Goal: Task Accomplishment & Management: Manage account settings

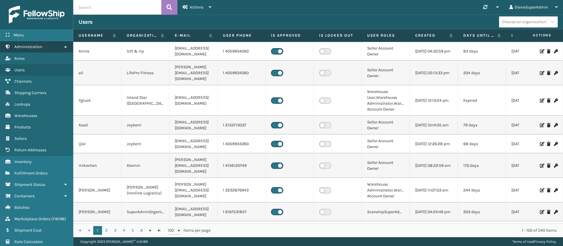
click at [63, 47] on link "Administration" at bounding box center [36, 46] width 73 height 11
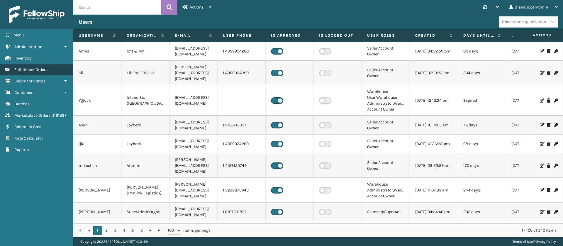
click at [47, 73] on link "Fulfillment Orders" at bounding box center [36, 69] width 73 height 11
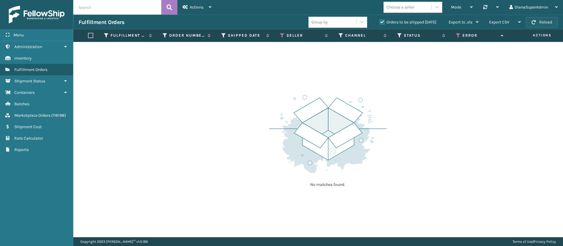
click at [540, 25] on button "Reload" at bounding box center [542, 22] width 32 height 11
click at [458, 35] on icon at bounding box center [458, 35] width 5 height 5
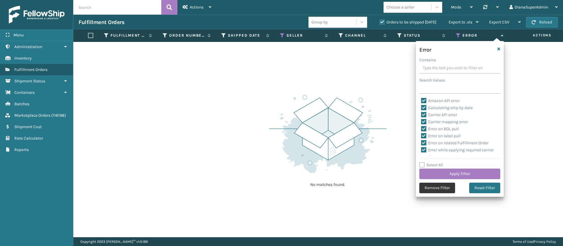
click at [432, 188] on button "Remove Filter" at bounding box center [437, 188] width 36 height 11
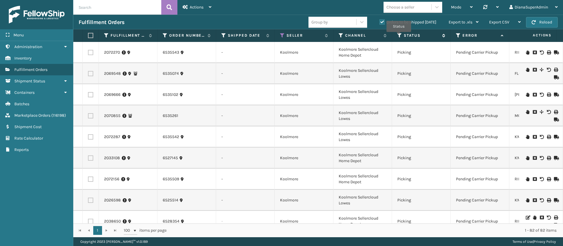
click at [399, 36] on icon at bounding box center [399, 35] width 5 height 5
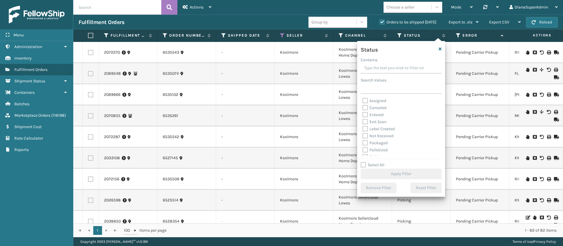
click at [366, 125] on div "Label Created" at bounding box center [400, 128] width 77 height 7
click at [365, 128] on label "Label Created" at bounding box center [378, 128] width 32 height 5
click at [363, 128] on input "Label Created" at bounding box center [362, 127] width 0 height 4
checkbox input "true"
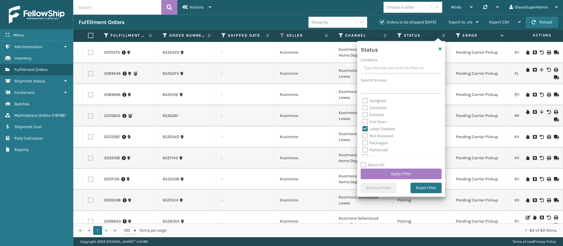
click at [366, 143] on label "Packaged" at bounding box center [374, 142] width 25 height 5
click at [363, 143] on input "Packaged" at bounding box center [362, 142] width 0 height 4
checkbox input "true"
click at [368, 150] on label "Palletized" at bounding box center [374, 149] width 25 height 5
click at [363, 150] on input "Palletized" at bounding box center [362, 149] width 0 height 4
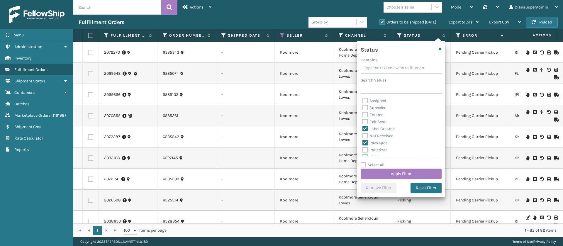
checkbox input "true"
click at [365, 136] on label "Picking" at bounding box center [372, 138] width 21 height 5
click at [363, 136] on input "Picking" at bounding box center [362, 137] width 0 height 4
checkbox input "true"
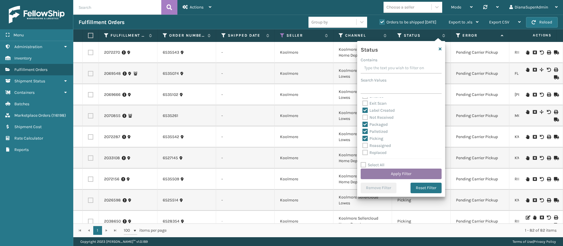
click at [390, 174] on button "Apply Filter" at bounding box center [401, 174] width 81 height 11
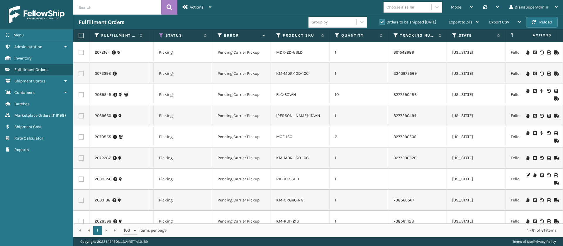
scroll to position [0, 0]
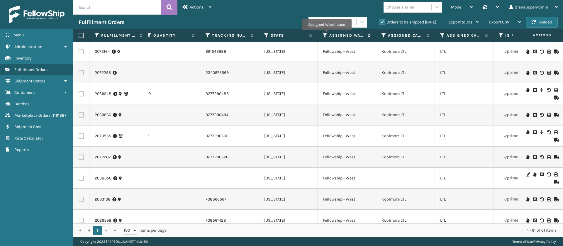
click at [326, 34] on icon at bounding box center [325, 35] width 5 height 5
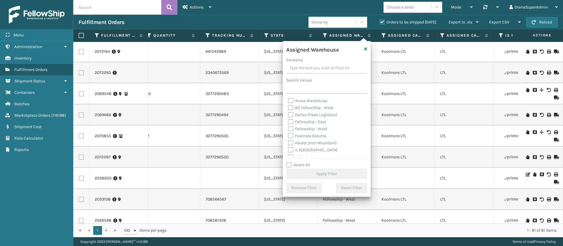
click at [290, 122] on label "Fellowship - East" at bounding box center [307, 121] width 38 height 5
click at [288, 122] on input "Fellowship - East" at bounding box center [288, 120] width 0 height 4
checkbox input "true"
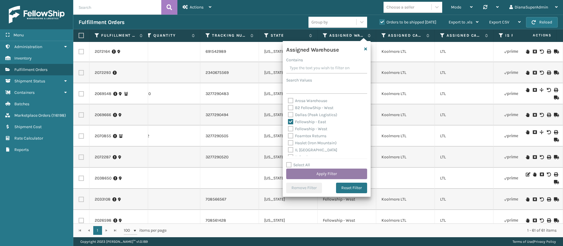
click at [339, 174] on button "Apply Filter" at bounding box center [326, 174] width 81 height 11
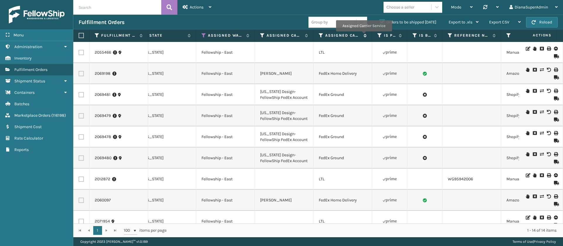
click at [364, 35] on icon at bounding box center [364, 36] width 5 height 4
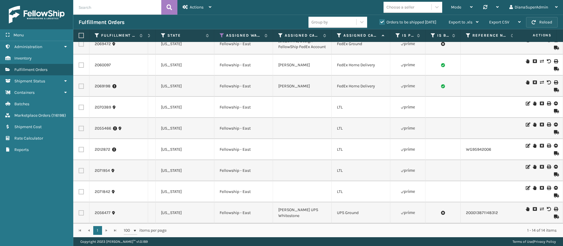
click at [538, 25] on button "Reload" at bounding box center [542, 22] width 32 height 11
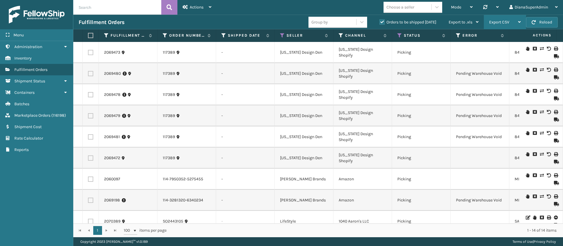
click at [509, 23] on span "Export CSV" at bounding box center [499, 22] width 20 height 5
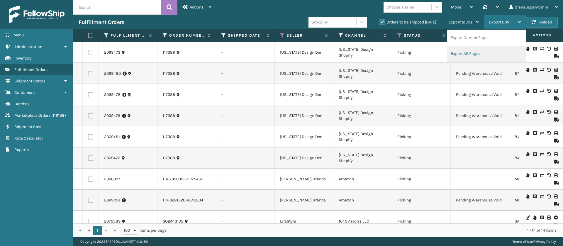
click at [476, 53] on li "Export All Pages" at bounding box center [486, 54] width 79 height 16
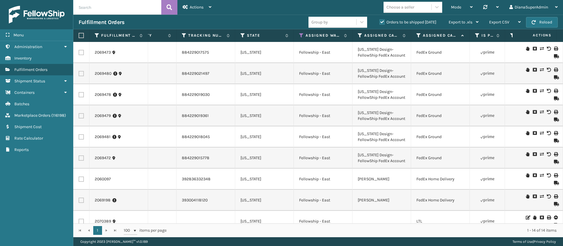
scroll to position [0, 450]
click at [301, 34] on icon at bounding box center [301, 35] width 5 height 5
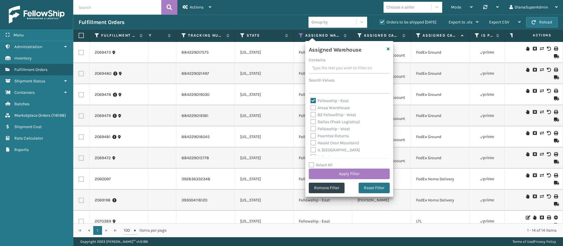
click at [313, 100] on label "Fellowship - East" at bounding box center [329, 100] width 38 height 5
click at [311, 100] on input "Fellowship - East" at bounding box center [310, 99] width 0 height 4
checkbox input "false"
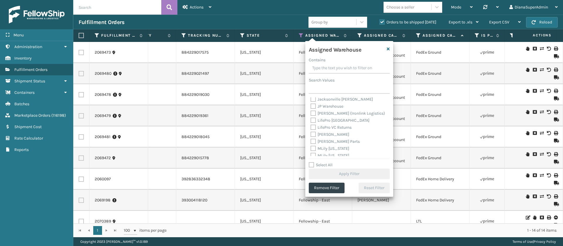
scroll to position [75, 0]
click at [313, 117] on label "[PERSON_NAME] (Ironlink Logistics)" at bounding box center [347, 116] width 74 height 5
click at [311, 117] on input "[PERSON_NAME] (Ironlink Logistics)" at bounding box center [310, 115] width 0 height 4
checkbox input "true"
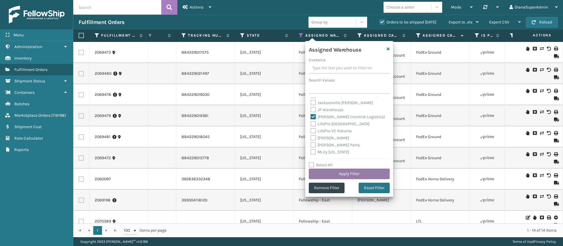
click at [353, 170] on button "Apply Filter" at bounding box center [349, 174] width 81 height 11
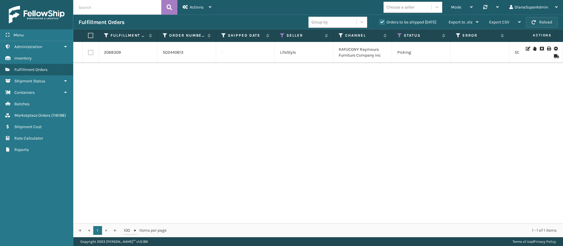
click at [548, 21] on button "Reload" at bounding box center [542, 22] width 32 height 11
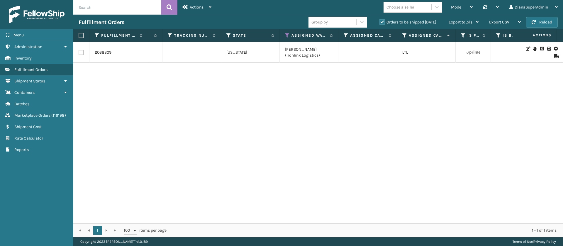
scroll to position [0, 468]
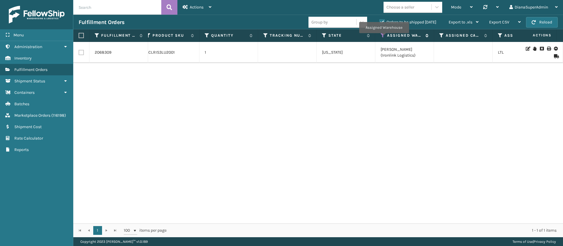
click at [383, 37] on icon at bounding box center [383, 35] width 5 height 5
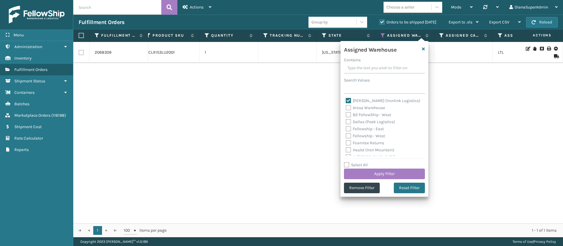
click at [350, 99] on label "[PERSON_NAME] (Ironlink Logistics)" at bounding box center [383, 100] width 74 height 5
click at [346, 99] on input "[PERSON_NAME] (Ironlink Logistics)" at bounding box center [346, 99] width 0 height 4
checkbox input "false"
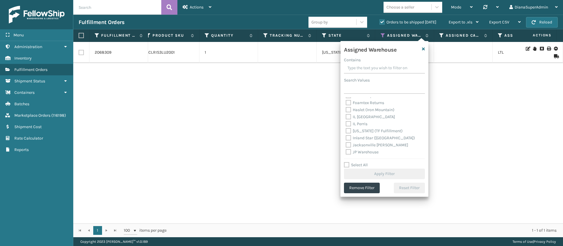
click at [349, 130] on label "[US_STATE] (TF Fulfillment)" at bounding box center [374, 130] width 57 height 5
click at [346, 130] on input "[US_STATE] (TF Fulfillment)" at bounding box center [346, 130] width 0 height 4
checkbox input "true"
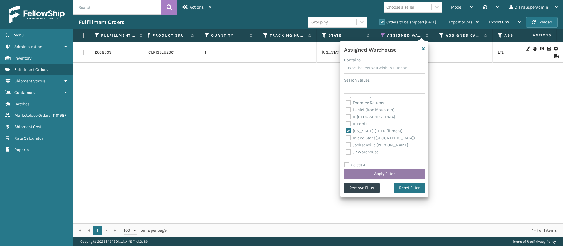
click at [385, 172] on button "Apply Filter" at bounding box center [384, 174] width 81 height 11
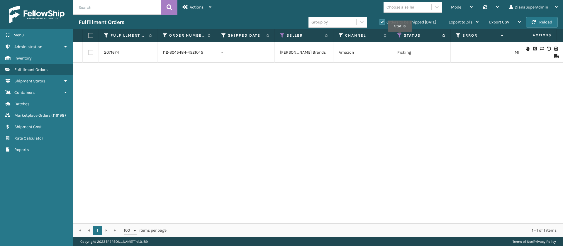
click at [400, 36] on icon at bounding box center [399, 35] width 5 height 5
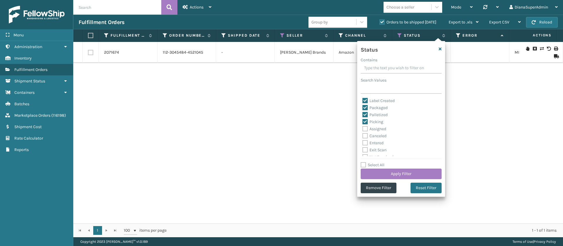
click at [488, 91] on div "2071674 112-3045484-4521045 - [PERSON_NAME] Brands Amazon Picking MIL-HK612-4-2…" at bounding box center [318, 132] width 490 height 181
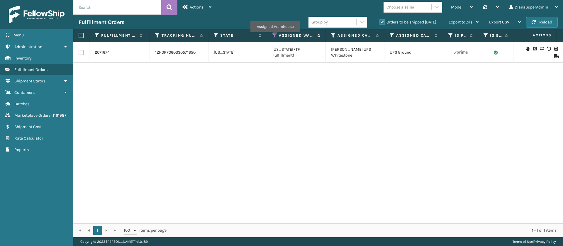
click at [275, 36] on icon at bounding box center [274, 35] width 5 height 5
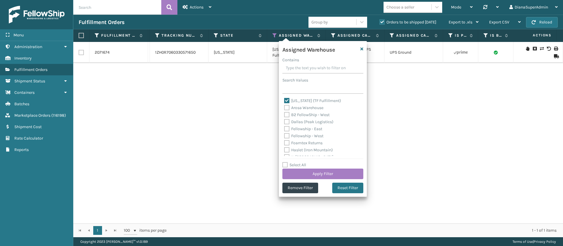
click at [287, 100] on label "[US_STATE] (TF Fulfillment)" at bounding box center [312, 100] width 57 height 5
click at [284, 100] on input "[US_STATE] (TF Fulfillment)" at bounding box center [284, 99] width 0 height 4
checkbox input "false"
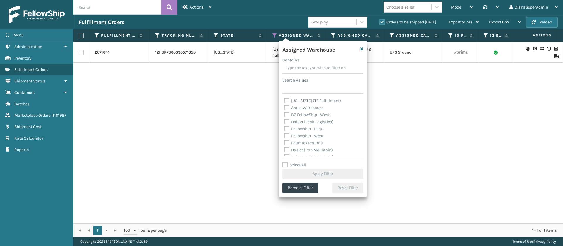
click at [287, 121] on label "Dallas (Peak Logistics)" at bounding box center [308, 121] width 49 height 5
click at [284, 121] on input "Dallas (Peak Logistics)" at bounding box center [284, 120] width 0 height 4
checkbox input "true"
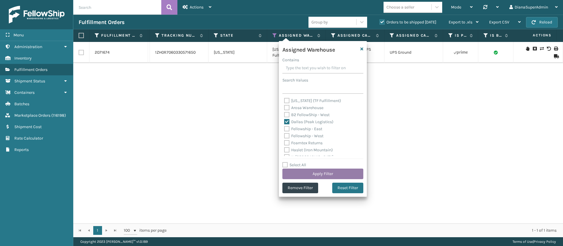
click at [317, 174] on button "Apply Filter" at bounding box center [322, 174] width 81 height 11
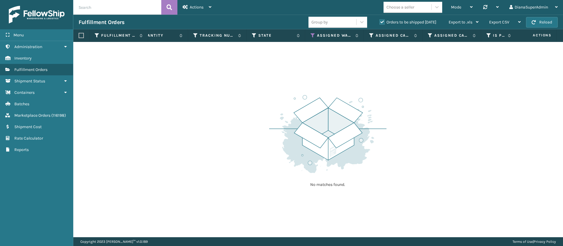
scroll to position [0, 507]
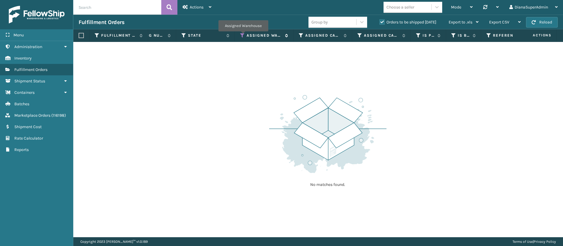
click at [243, 35] on icon at bounding box center [242, 35] width 5 height 5
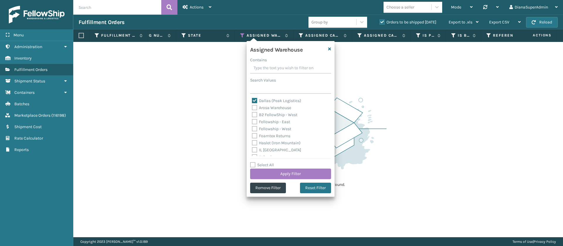
click at [255, 99] on label "Dallas (Peak Logistics)" at bounding box center [276, 100] width 49 height 5
click at [252, 99] on input "Dallas (Peak Logistics)" at bounding box center [252, 99] width 0 height 4
checkbox input "false"
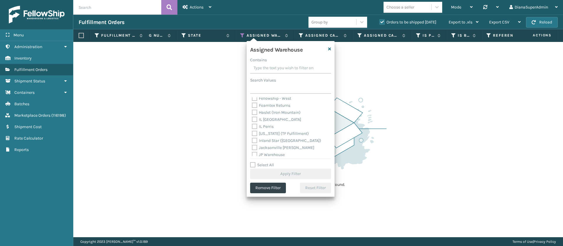
scroll to position [31, 0]
click at [253, 132] on label "[US_STATE] (TF Fulfillment)" at bounding box center [280, 133] width 57 height 5
click at [252, 132] on input "[US_STATE] (TF Fulfillment)" at bounding box center [252, 132] width 0 height 4
checkbox input "true"
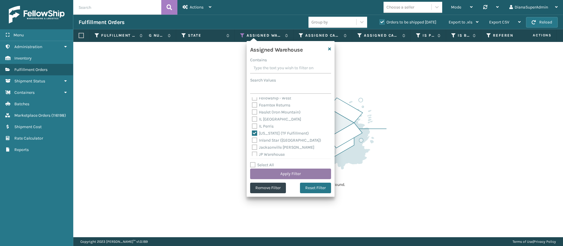
click at [301, 171] on button "Apply Filter" at bounding box center [290, 174] width 81 height 11
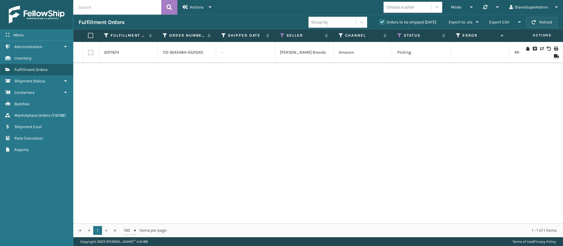
click at [543, 20] on button "Reload" at bounding box center [542, 22] width 32 height 11
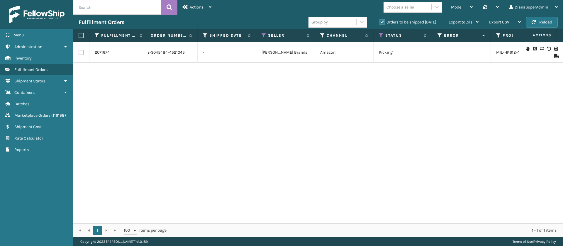
scroll to position [0, 38]
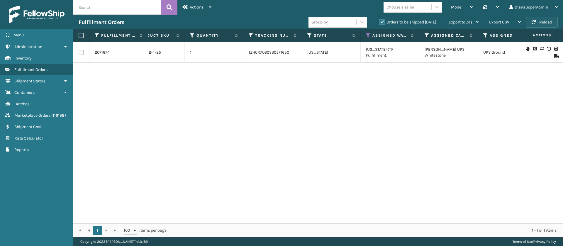
click at [535, 22] on span "button" at bounding box center [533, 22] width 4 height 4
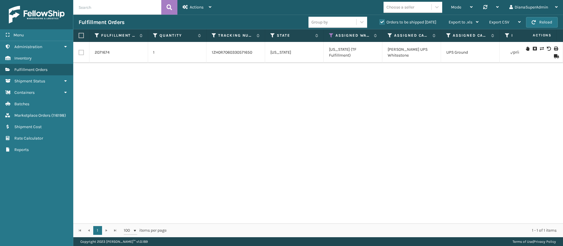
scroll to position [0, 421]
click at [330, 37] on icon at bounding box center [330, 35] width 5 height 5
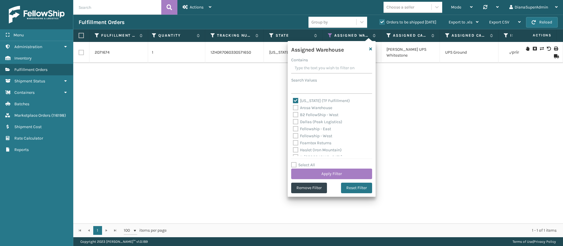
click at [296, 99] on label "[US_STATE] (TF Fulfillment)" at bounding box center [321, 100] width 57 height 5
click at [293, 99] on input "[US_STATE] (TF Fulfillment)" at bounding box center [293, 99] width 0 height 4
checkbox input "false"
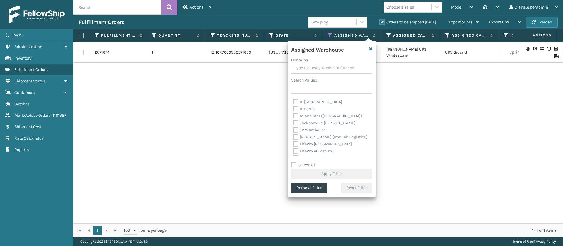
scroll to position [55, 0]
click at [297, 134] on label "[PERSON_NAME] (Ironlink Logistics)" at bounding box center [330, 136] width 74 height 5
click at [293, 134] on input "[PERSON_NAME] (Ironlink Logistics)" at bounding box center [293, 135] width 0 height 4
checkbox input "true"
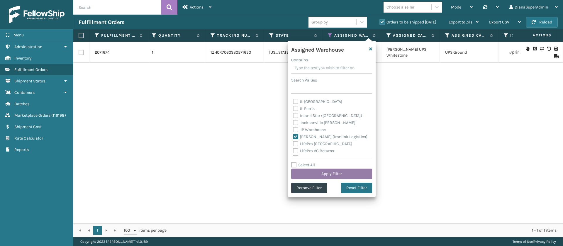
click at [334, 174] on button "Apply Filter" at bounding box center [331, 174] width 81 height 11
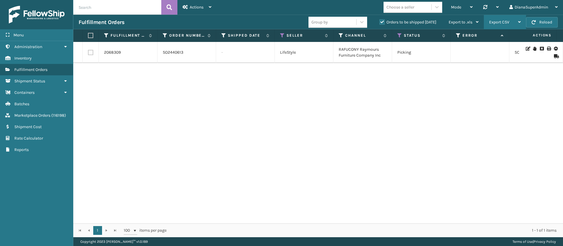
click at [517, 22] on div "Export CSV" at bounding box center [505, 22] width 32 height 15
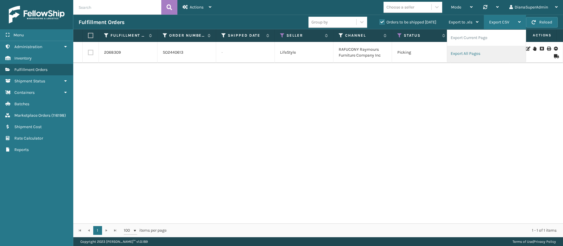
click at [477, 53] on li "Export All Pages" at bounding box center [486, 54] width 79 height 16
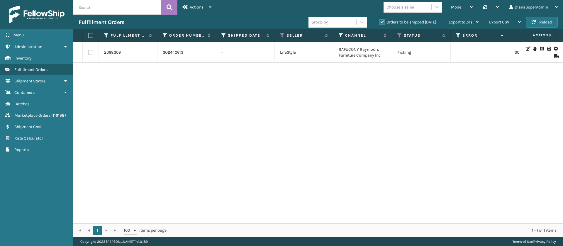
click at [282, 90] on div "2068309 SO2440613 - LifeStyle RAFUCONY Raymours Furniture Company Inc Picking S…" at bounding box center [318, 132] width 490 height 181
click at [509, 25] on div "Export CSV" at bounding box center [505, 22] width 32 height 15
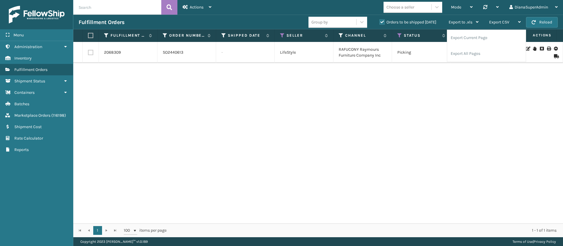
click at [361, 99] on div "2068309 SO2440613 - LifeStyle RAFUCONY Raymours Furniture Company Inc Picking S…" at bounding box center [318, 132] width 490 height 181
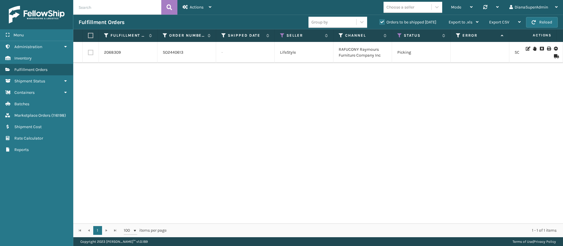
click at [337, 92] on div "2068309 SO2440613 - LifeStyle RAFUCONY Raymours Furniture Company Inc Picking S…" at bounding box center [318, 132] width 490 height 181
click at [268, 123] on div "2068309 SO2440613 - LifeStyle RAFUCONY Raymours Furniture Company Inc Picking S…" at bounding box center [318, 132] width 490 height 181
drag, startPoint x: 122, startPoint y: 52, endPoint x: 104, endPoint y: 54, distance: 18.5
click at [104, 54] on td "2068309" at bounding box center [128, 52] width 59 height 21
copy link "2068309"
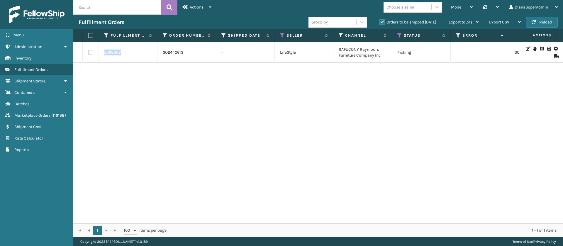
copy link "2068309"
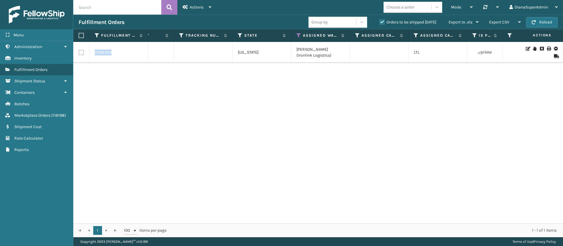
scroll to position [0, 476]
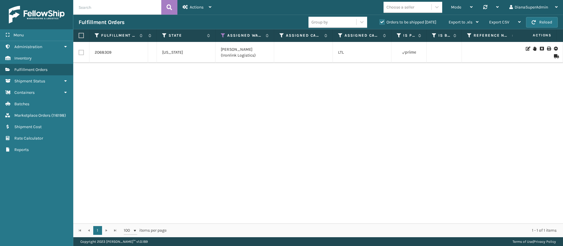
click at [135, 5] on input "text" at bounding box center [117, 7] width 88 height 15
paste input "6535475"
type input "6535475"
click at [169, 4] on icon at bounding box center [170, 7] width 6 height 9
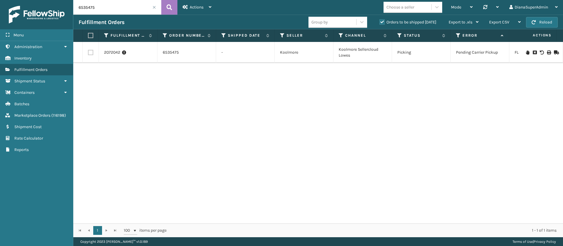
click at [533, 52] on icon at bounding box center [535, 52] width 4 height 4
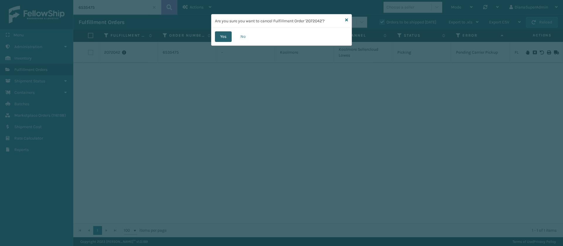
click at [223, 32] on button "Yes" at bounding box center [223, 36] width 17 height 11
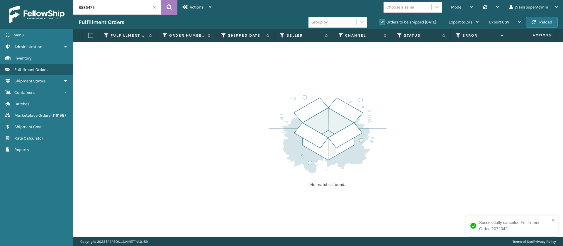
click at [133, 9] on input "6535475" at bounding box center [117, 7] width 88 height 15
click at [167, 9] on icon at bounding box center [170, 7] width 6 height 9
click at [130, 5] on input "6535475" at bounding box center [117, 7] width 88 height 15
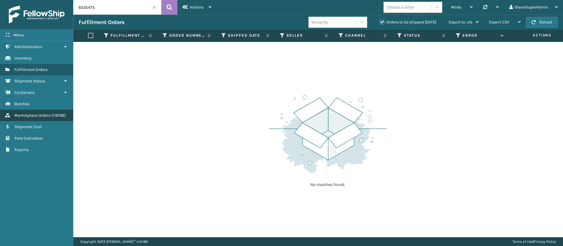
click at [42, 113] on span "Marketplace Orders" at bounding box center [32, 115] width 36 height 5
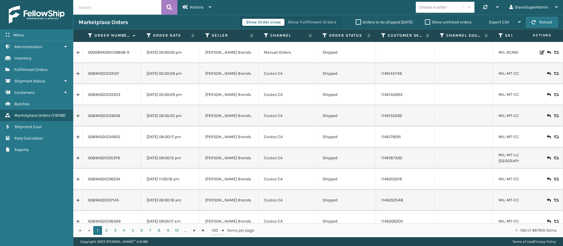
click at [111, 7] on input "text" at bounding box center [117, 7] width 88 height 15
paste input "6535475"
type input "6535475"
click at [172, 7] on icon at bounding box center [170, 7] width 6 height 9
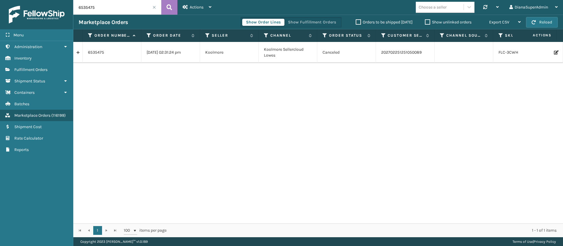
click at [153, 7] on span at bounding box center [154, 8] width 4 height 4
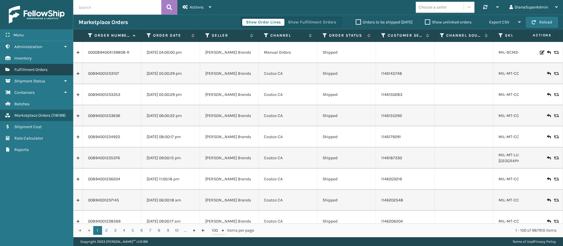
click at [41, 70] on span "Fulfillment Orders" at bounding box center [30, 69] width 33 height 5
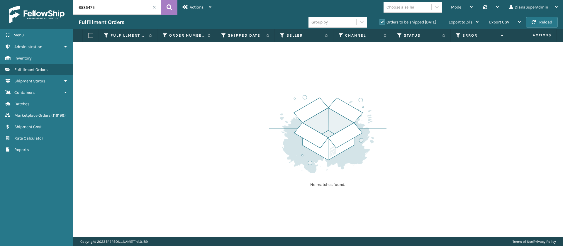
click at [154, 9] on span at bounding box center [154, 8] width 4 height 4
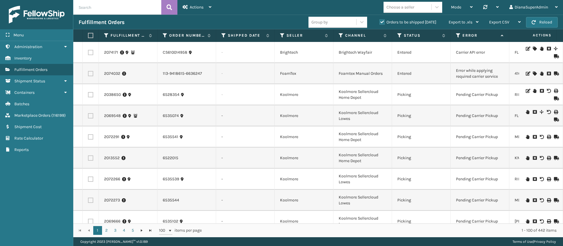
click at [116, 5] on input "text" at bounding box center [117, 7] width 88 height 15
type input "2073867"
click at [171, 8] on icon at bounding box center [170, 7] width 6 height 9
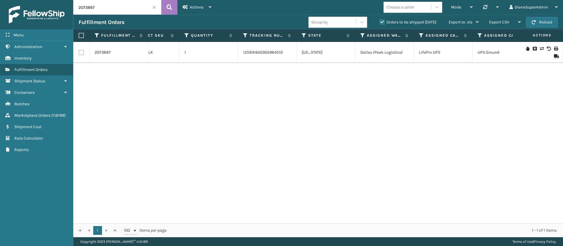
scroll to position [0, 281]
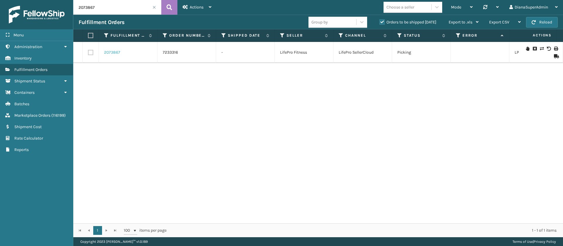
click at [116, 54] on link "2073867" at bounding box center [112, 53] width 16 height 6
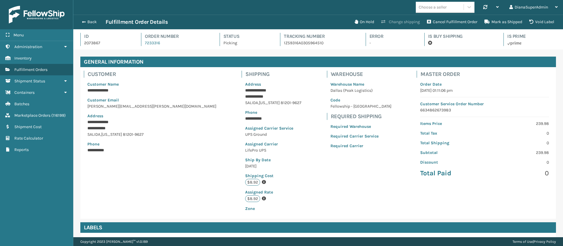
click at [400, 25] on button "Change shipping" at bounding box center [401, 22] width 46 height 12
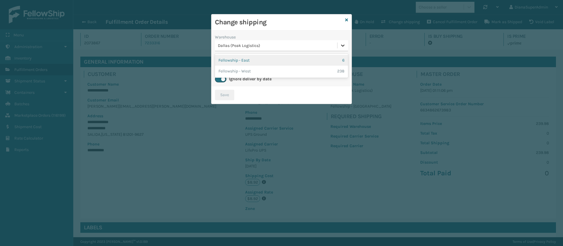
click at [343, 45] on icon at bounding box center [343, 46] width 6 height 6
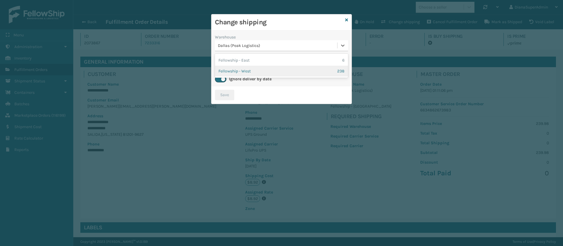
click at [273, 70] on div "Fellowship - West 238" at bounding box center [281, 71] width 133 height 11
click at [344, 66] on icon at bounding box center [343, 66] width 4 height 2
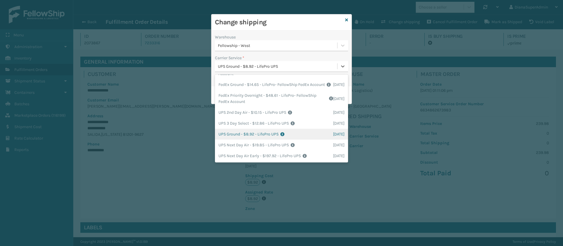
click at [235, 133] on div "UPS Ground - $8.92 - LifePro UPS Shipping Cost $7.76 Surplus Cost $1.164 Total …" at bounding box center [281, 134] width 133 height 11
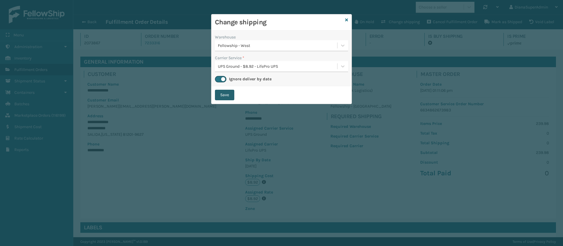
click at [229, 95] on button "Save" at bounding box center [224, 95] width 19 height 11
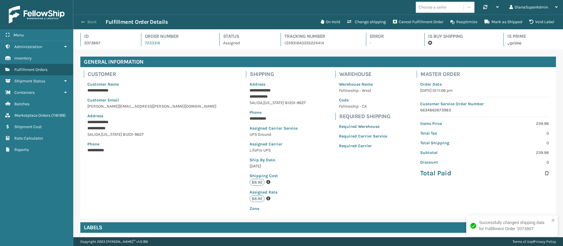
click at [84, 21] on span "button" at bounding box center [83, 22] width 4 height 4
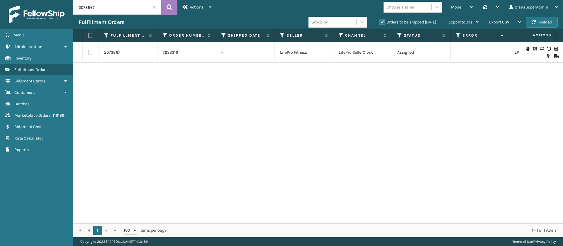
click at [113, 6] on input "2073867" at bounding box center [117, 7] width 88 height 15
type input "2073868"
click at [172, 12] on button at bounding box center [169, 7] width 16 height 15
click at [114, 50] on link "2073868" at bounding box center [112, 53] width 17 height 6
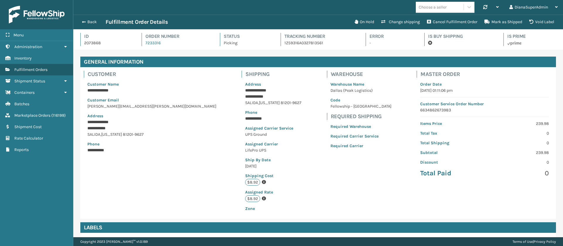
scroll to position [14, 490]
click at [405, 18] on button "Change shipping" at bounding box center [401, 22] width 46 height 12
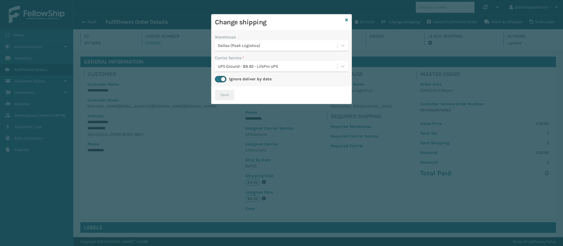
click at [346, 39] on div "Warehouse" at bounding box center [281, 37] width 133 height 6
click at [342, 43] on icon at bounding box center [343, 46] width 6 height 6
click at [281, 71] on div "Fellowship - West 237" at bounding box center [281, 71] width 133 height 11
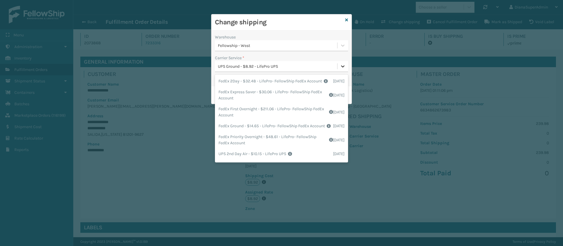
click at [342, 68] on icon at bounding box center [343, 66] width 6 height 6
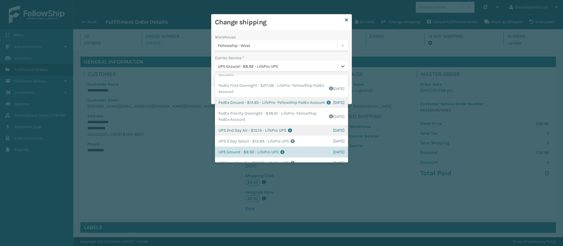
scroll to position [54, 0]
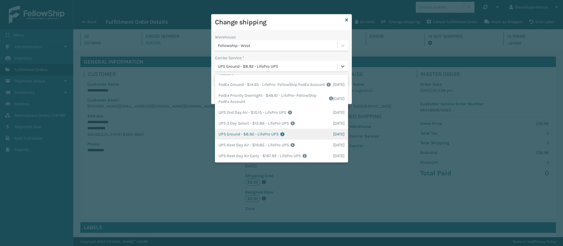
click at [237, 134] on div "UPS Ground - $8.92 - LifePro UPS Shipping Cost $7.76 Surplus Cost $1.164 Total …" at bounding box center [281, 134] width 133 height 11
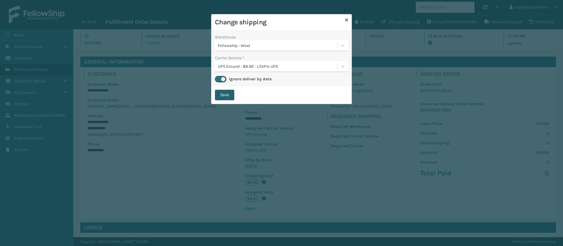
click at [227, 99] on button "Save" at bounding box center [224, 95] width 19 height 11
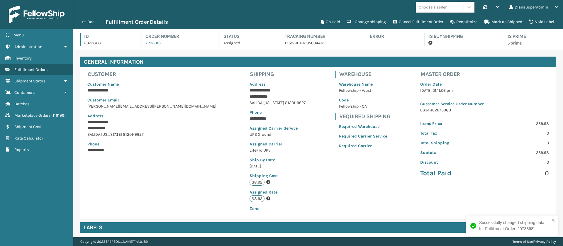
scroll to position [14, 490]
click at [85, 21] on button "Back" at bounding box center [92, 21] width 27 height 5
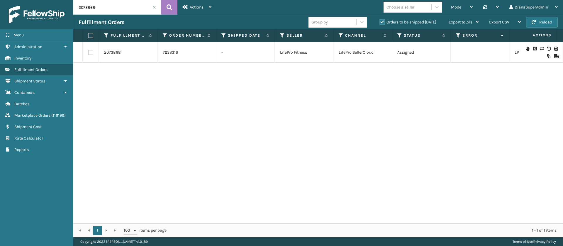
click at [153, 9] on span at bounding box center [154, 8] width 4 height 4
